Goal: Task Accomplishment & Management: Use online tool/utility

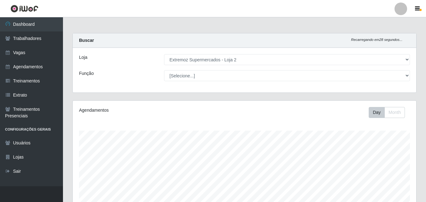
select select "521"
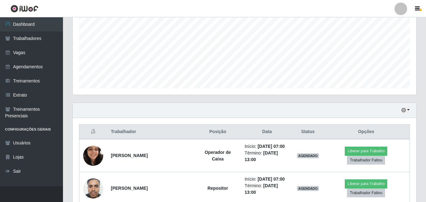
scroll to position [131, 344]
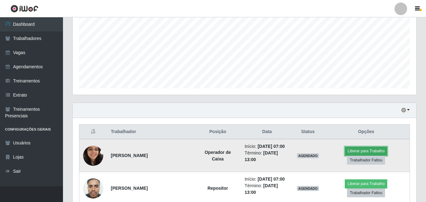
click at [346, 155] on button "Liberar para Trabalho" at bounding box center [366, 151] width 43 height 9
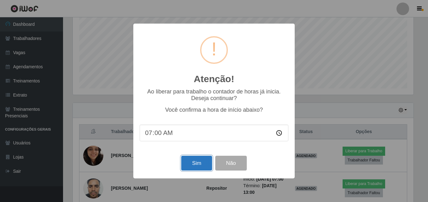
click at [193, 161] on button "Sim" at bounding box center [196, 163] width 31 height 15
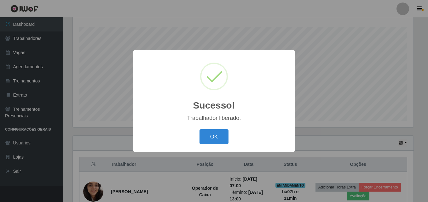
drag, startPoint x: 204, startPoint y: 132, endPoint x: 247, endPoint y: 144, distance: 44.3
click at [206, 133] on button "OK" at bounding box center [213, 136] width 29 height 15
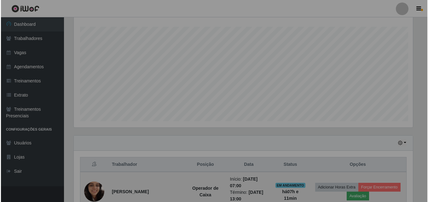
scroll to position [131, 344]
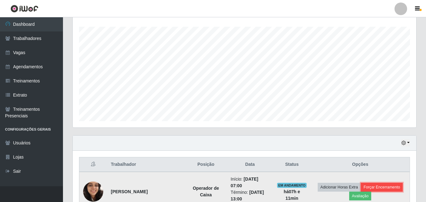
click at [379, 184] on button "Forçar Encerramento" at bounding box center [382, 187] width 42 height 9
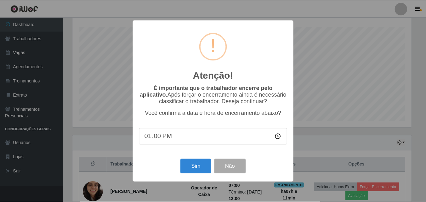
scroll to position [131, 341]
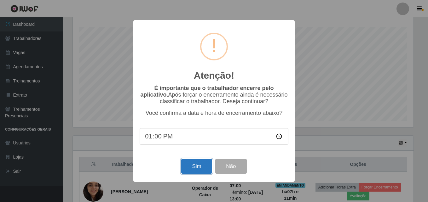
click at [200, 171] on button "Sim" at bounding box center [196, 166] width 31 height 15
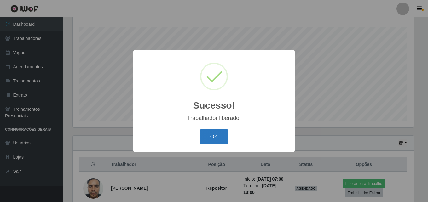
drag, startPoint x: 217, startPoint y: 134, endPoint x: 237, endPoint y: 142, distance: 21.4
click at [216, 134] on button "OK" at bounding box center [213, 136] width 29 height 15
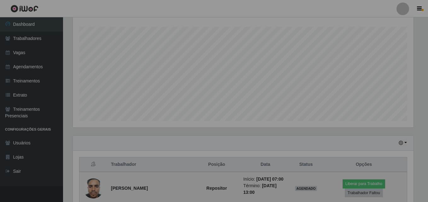
scroll to position [131, 344]
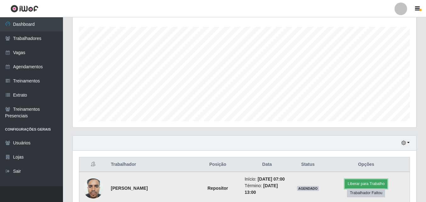
click at [345, 188] on button "Liberar para Trabalho" at bounding box center [366, 184] width 43 height 9
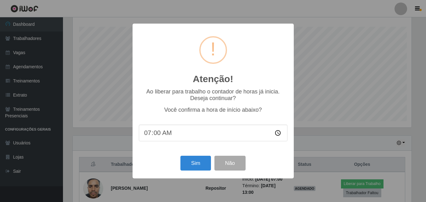
scroll to position [131, 341]
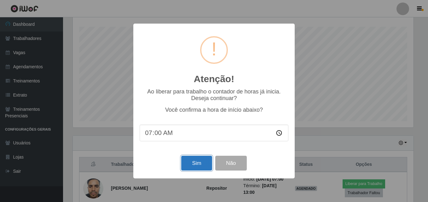
click at [189, 163] on button "Sim" at bounding box center [196, 163] width 31 height 15
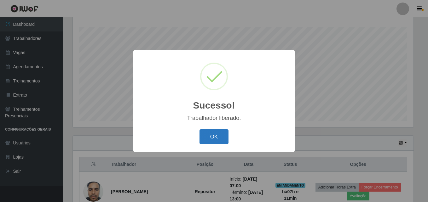
drag, startPoint x: 205, startPoint y: 133, endPoint x: 209, endPoint y: 134, distance: 3.5
click at [207, 134] on button "OK" at bounding box center [213, 136] width 29 height 15
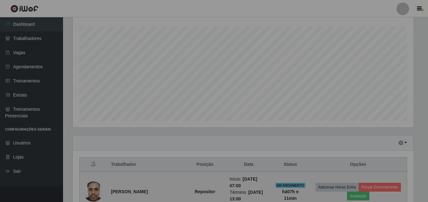
scroll to position [131, 344]
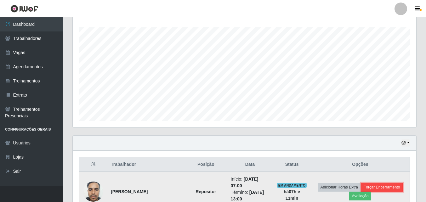
click at [376, 190] on button "Forçar Encerramento" at bounding box center [382, 187] width 42 height 9
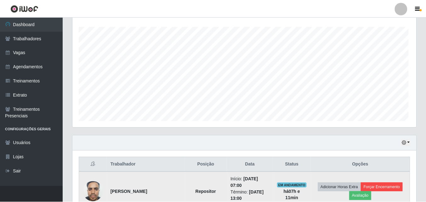
scroll to position [0, 0]
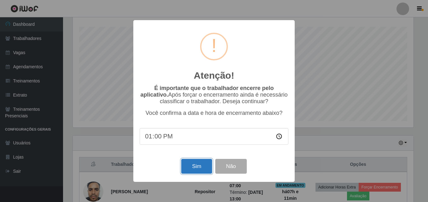
click at [201, 166] on button "Sim" at bounding box center [196, 166] width 31 height 15
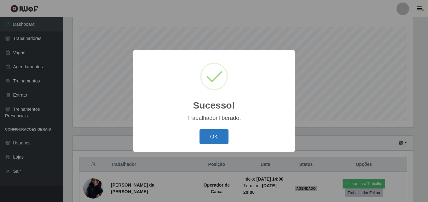
click at [199, 136] on div "OK Cancel" at bounding box center [214, 137] width 149 height 18
drag, startPoint x: 234, startPoint y: 140, endPoint x: 229, endPoint y: 140, distance: 5.4
click at [231, 140] on div "OK Cancel" at bounding box center [214, 137] width 149 height 18
click at [216, 137] on button "OK" at bounding box center [213, 136] width 29 height 15
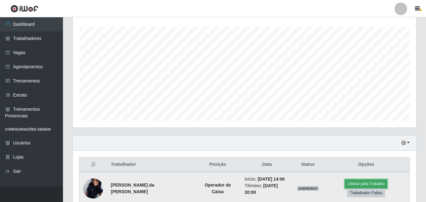
click at [345, 188] on button "Liberar para Trabalho" at bounding box center [366, 184] width 43 height 9
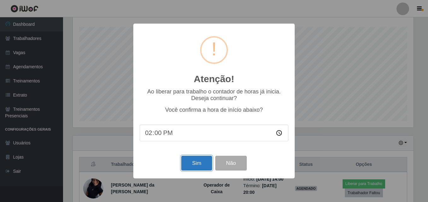
click at [202, 165] on button "Sim" at bounding box center [196, 163] width 31 height 15
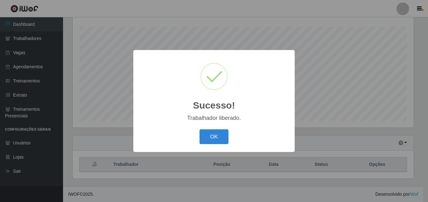
click at [223, 136] on button "OK" at bounding box center [213, 136] width 29 height 15
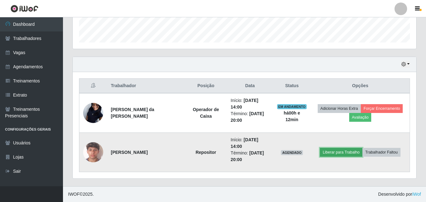
click at [330, 152] on button "Liberar para Trabalho" at bounding box center [341, 152] width 43 height 9
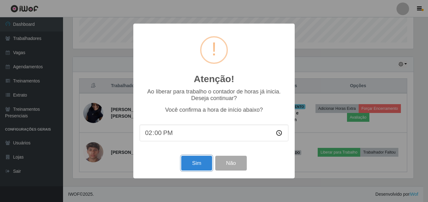
drag, startPoint x: 191, startPoint y: 171, endPoint x: 189, endPoint y: 163, distance: 8.5
click at [190, 167] on button "Sim" at bounding box center [196, 163] width 31 height 15
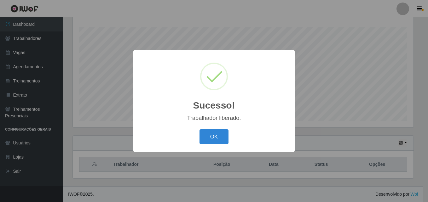
click at [199, 129] on button "OK" at bounding box center [213, 136] width 29 height 15
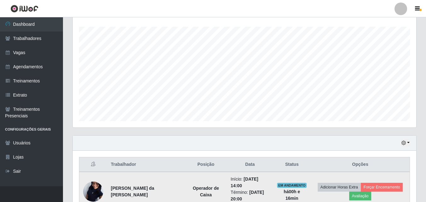
scroll to position [183, 0]
